Goal: Information Seeking & Learning: Check status

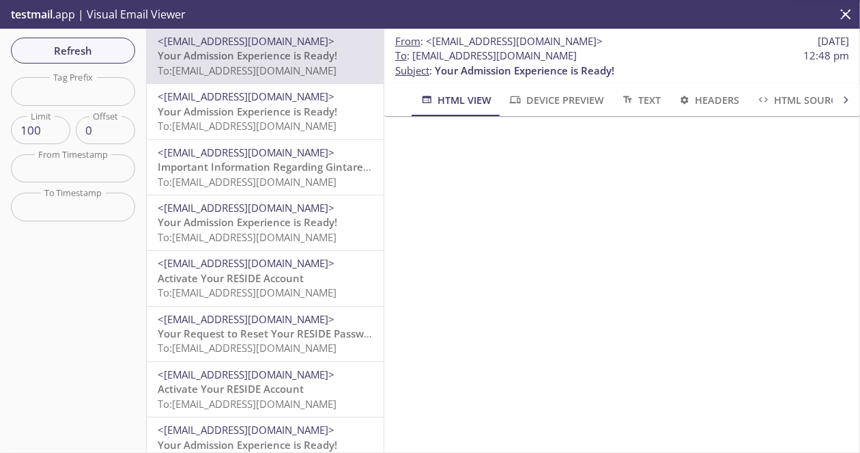
click at [410, 59] on span "To : [EMAIL_ADDRESS][DOMAIN_NAME] 12:48 pm" at bounding box center [622, 55] width 454 height 14
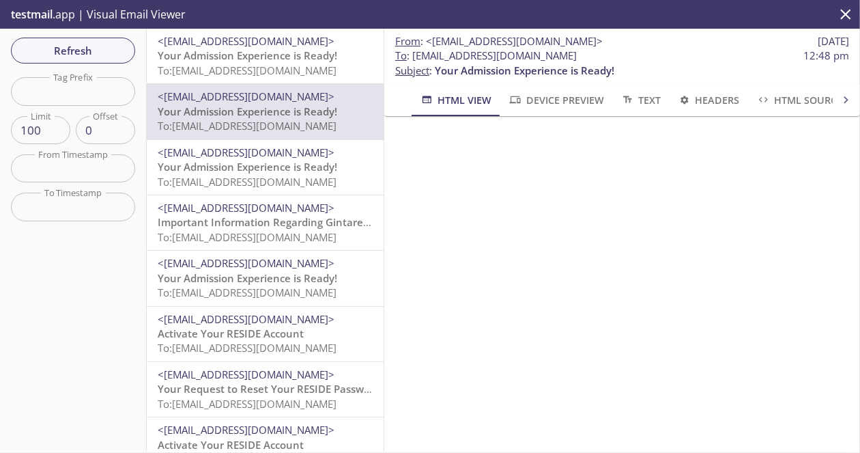
drag, startPoint x: 560, startPoint y: 64, endPoint x: 631, endPoint y: 58, distance: 71.3
click at [631, 58] on span "To : [EMAIL_ADDRESS][DOMAIN_NAME] 12:48 pm" at bounding box center [622, 55] width 454 height 14
drag, startPoint x: 608, startPoint y: 55, endPoint x: 415, endPoint y: 59, distance: 193.3
click at [415, 59] on span "To : [EMAIL_ADDRESS][DOMAIN_NAME] 12:48 pm" at bounding box center [622, 55] width 454 height 14
copy span "[EMAIL_ADDRESS][DOMAIN_NAME]"
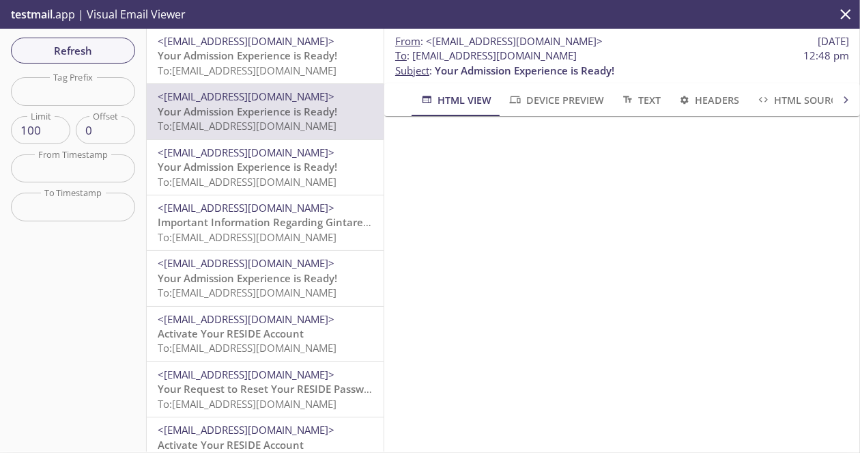
click at [101, 64] on div "Refresh Filters Tag Prefix Tag Prefix Limit 100 Limit Offset 0 Offset From Time…" at bounding box center [73, 240] width 147 height 423
click at [106, 55] on span "Refresh" at bounding box center [73, 51] width 102 height 18
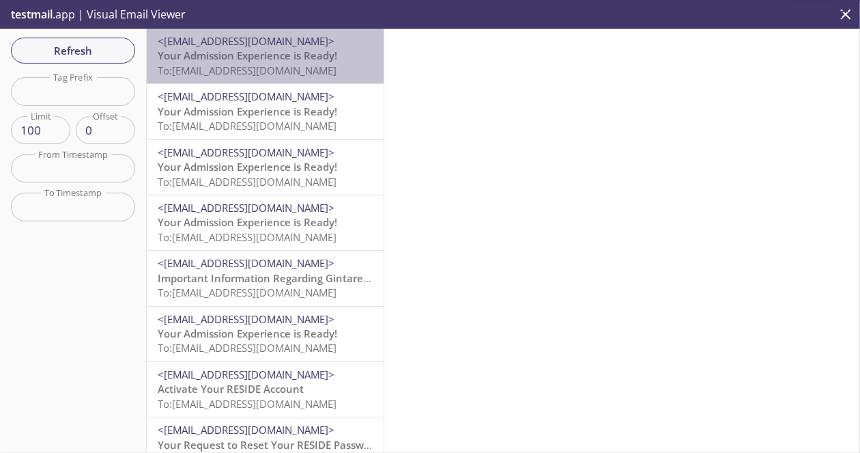
click at [322, 50] on span "Your Admission Experience is Ready!" at bounding box center [248, 55] width 180 height 14
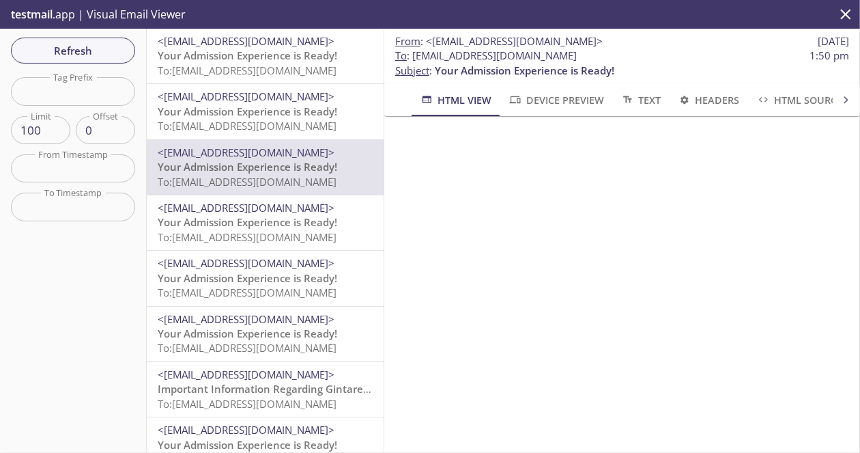
drag, startPoint x: 621, startPoint y: 51, endPoint x: 416, endPoint y: 57, distance: 205.6
click at [416, 57] on span "To : [EMAIL_ADDRESS][DOMAIN_NAME] 1:50 pm" at bounding box center [622, 55] width 454 height 14
drag, startPoint x: 411, startPoint y: 57, endPoint x: 612, endPoint y: 59, distance: 200.8
click at [577, 59] on span "To : [EMAIL_ADDRESS][DOMAIN_NAME]" at bounding box center [486, 55] width 182 height 14
drag, startPoint x: 615, startPoint y: 56, endPoint x: 414, endPoint y: 61, distance: 200.8
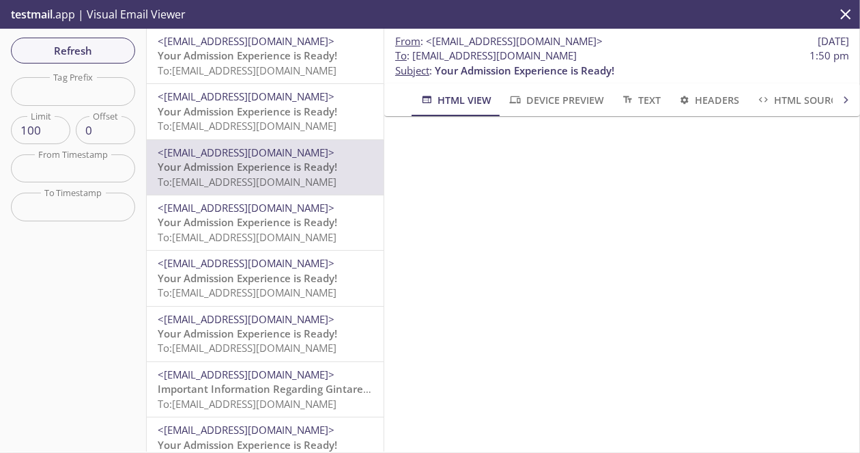
click at [414, 61] on span "To : [EMAIL_ADDRESS][DOMAIN_NAME] 1:50 pm" at bounding box center [622, 55] width 454 height 14
copy span "[EMAIL_ADDRESS][DOMAIN_NAME]"
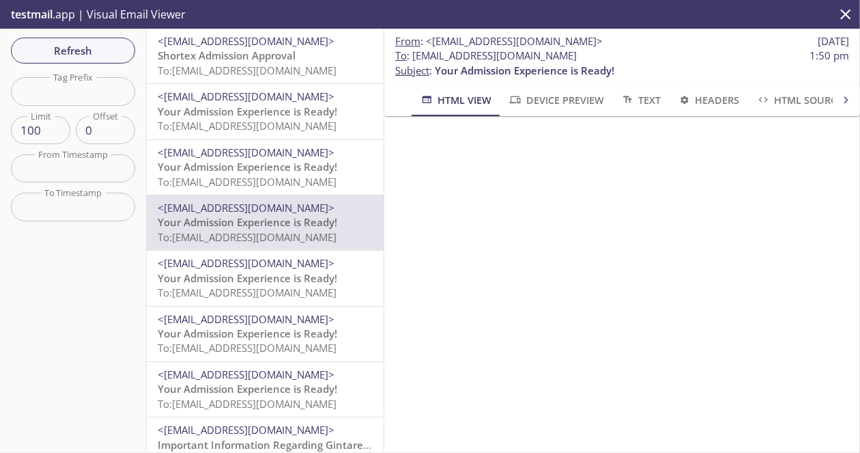
click at [101, 67] on div "Refresh Filters Tag Prefix Tag Prefix Limit 100 Limit Offset 0 Offset From Time…" at bounding box center [73, 240] width 147 height 423
click at [95, 50] on span "Refresh" at bounding box center [73, 51] width 102 height 18
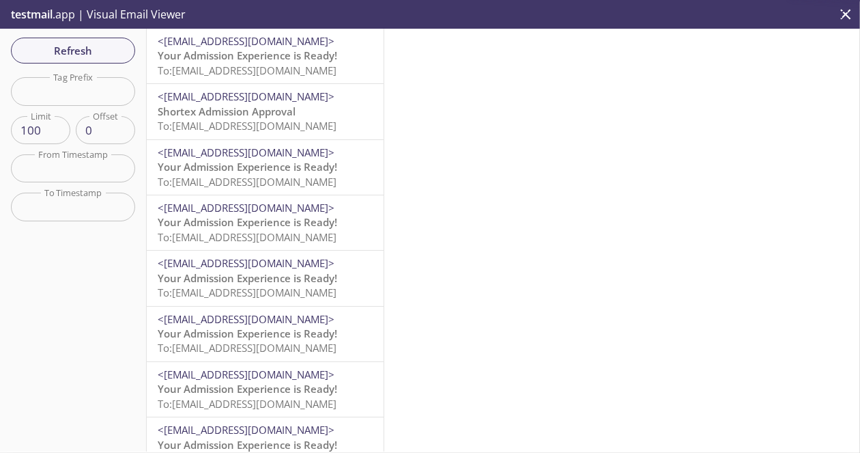
click at [318, 59] on span "Your Admission Experience is Ready!" at bounding box center [248, 55] width 180 height 14
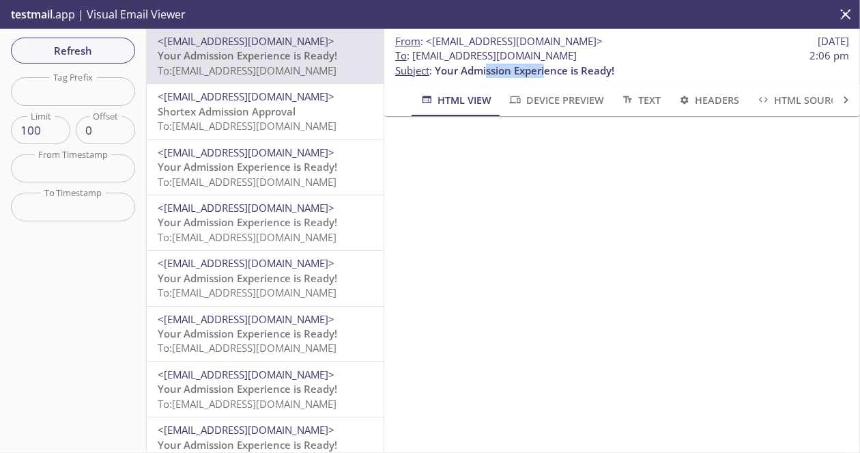
click at [489, 72] on span "Your Admission Experience is Ready!" at bounding box center [525, 71] width 180 height 14
click at [100, 57] on span "Refresh" at bounding box center [73, 51] width 102 height 18
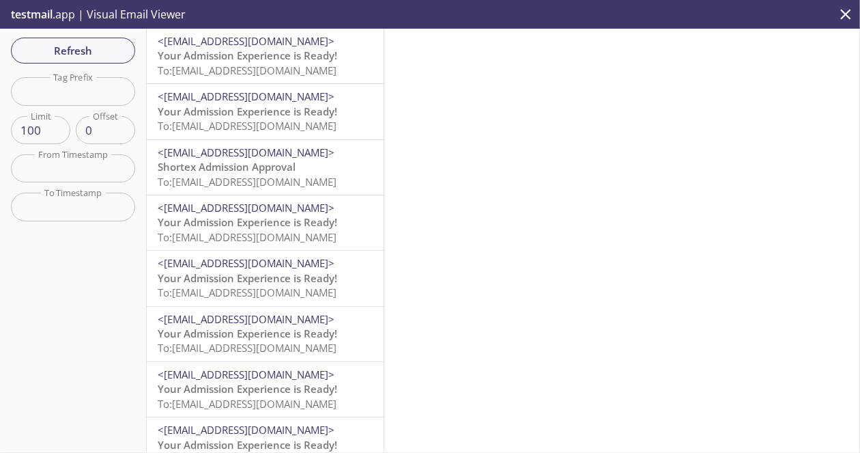
click at [229, 57] on span "Your Admission Experience is Ready!" at bounding box center [248, 55] width 180 height 14
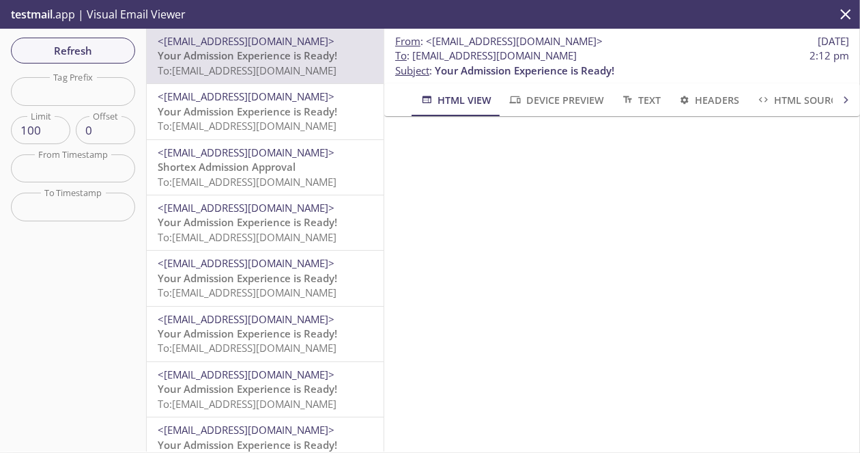
scroll to position [137, 0]
